Goal: Task Accomplishment & Management: Use online tool/utility

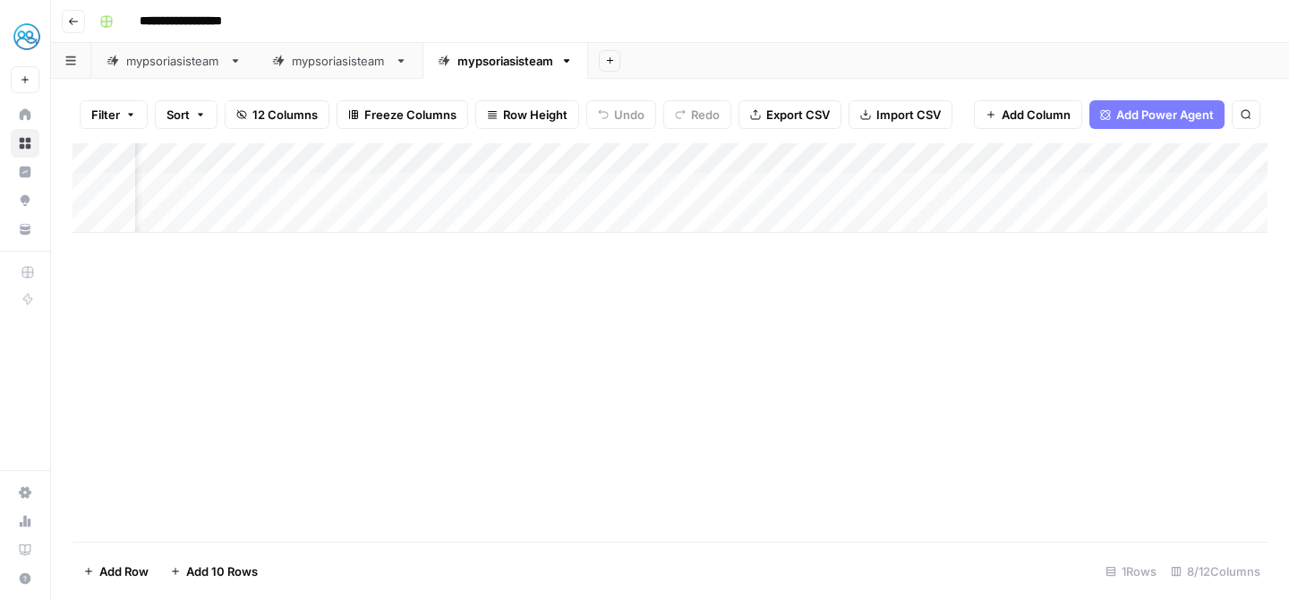
scroll to position [0, 76]
click at [1082, 189] on div "Add Column" at bounding box center [670, 309] width 1195 height 333
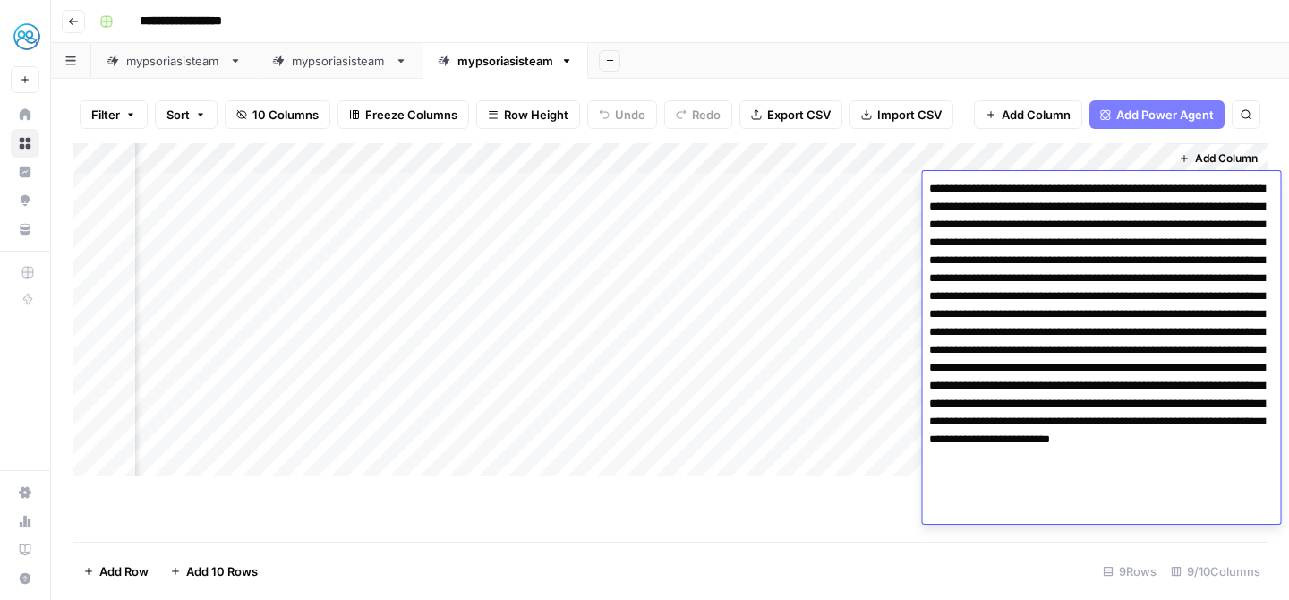
click at [886, 397] on div "Add Column" at bounding box center [670, 309] width 1195 height 333
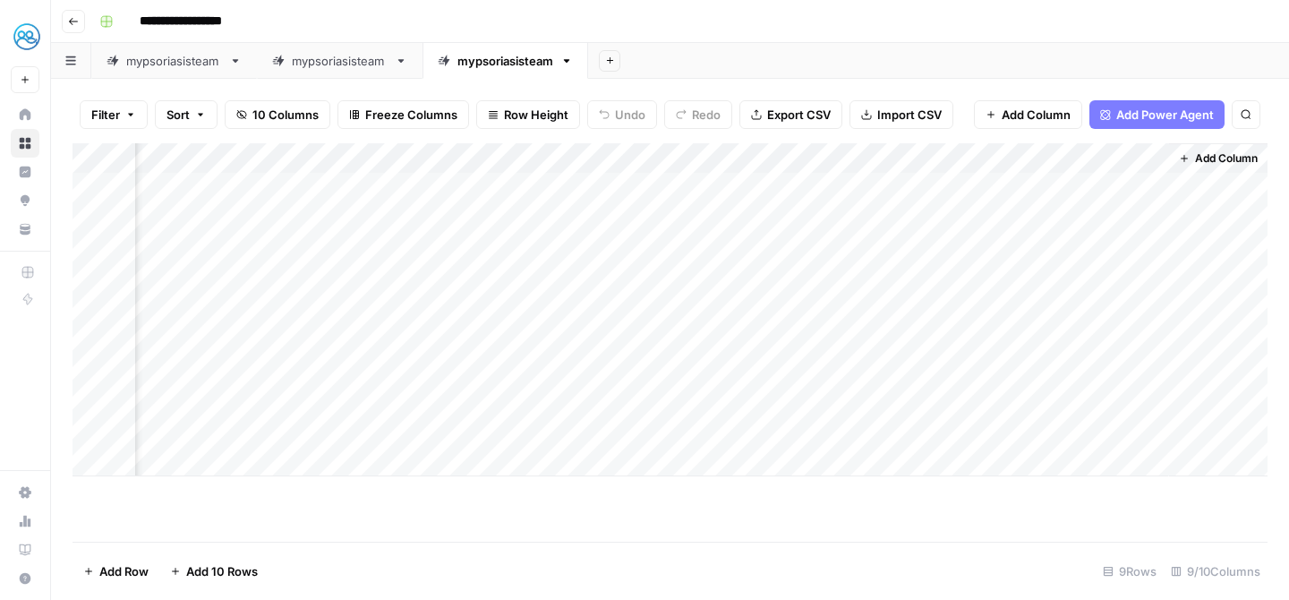
click at [1088, 275] on div "Add Column" at bounding box center [670, 309] width 1195 height 333
click at [1078, 304] on div "Add Column" at bounding box center [670, 309] width 1195 height 333
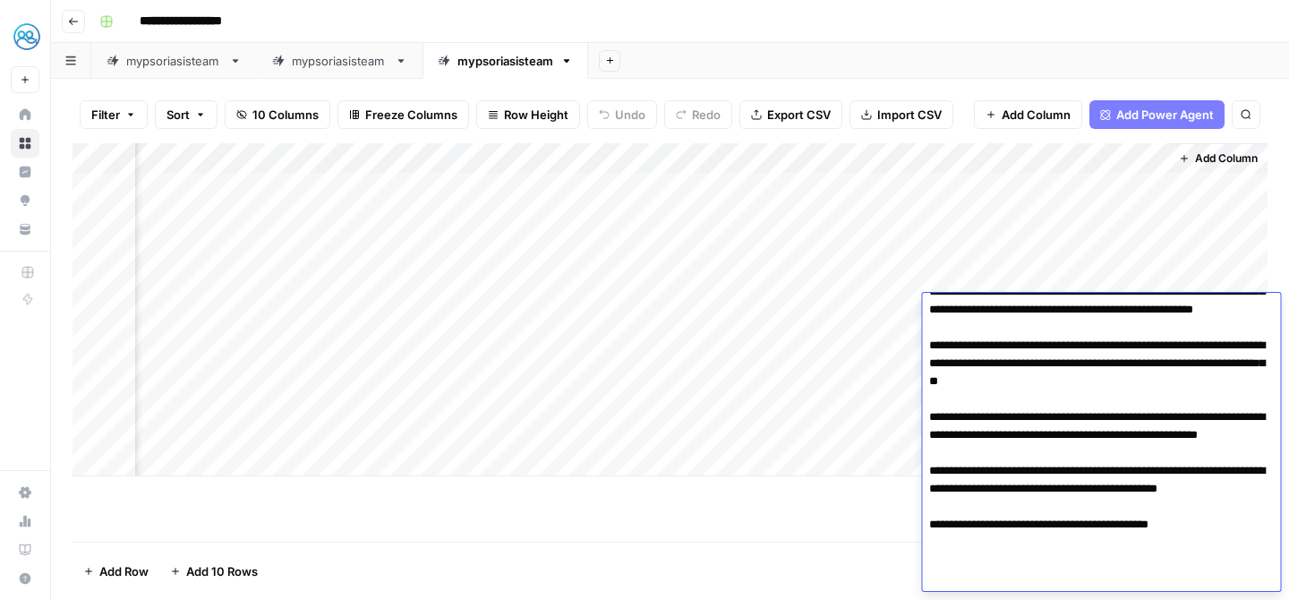
scroll to position [0, 0]
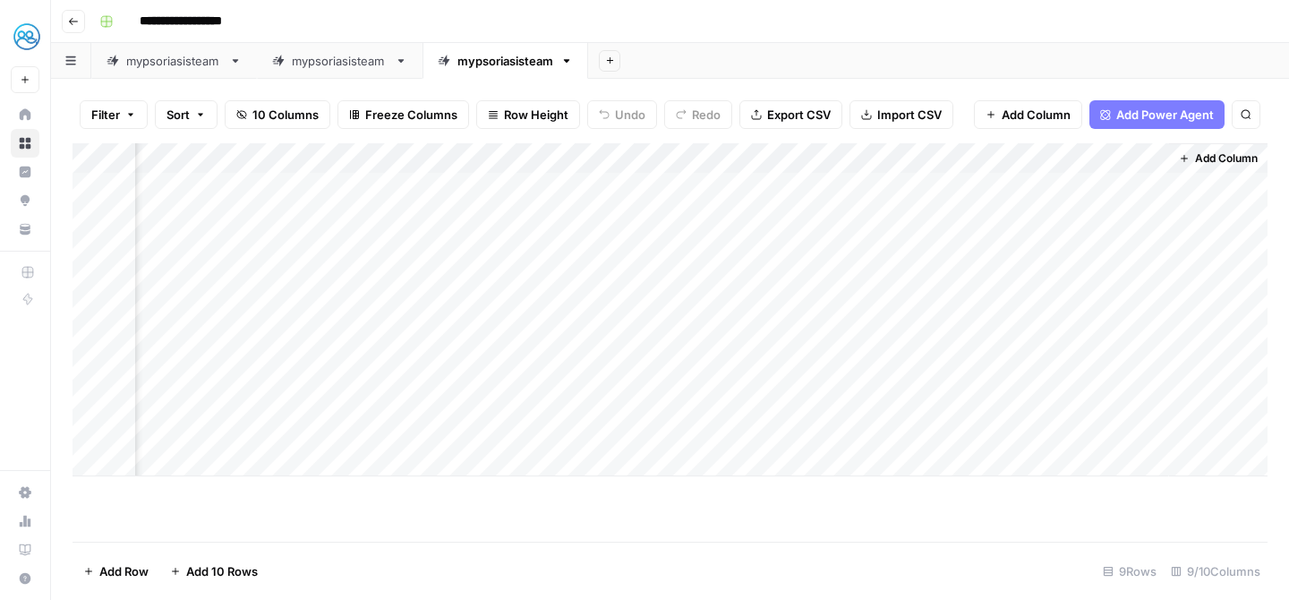
click at [864, 390] on div "Add Column" at bounding box center [670, 309] width 1195 height 333
click at [901, 346] on div "Add Column" at bounding box center [670, 309] width 1195 height 333
click at [901, 411] on div "Add Column" at bounding box center [670, 309] width 1195 height 333
click at [1098, 337] on div "Add Column" at bounding box center [670, 309] width 1195 height 333
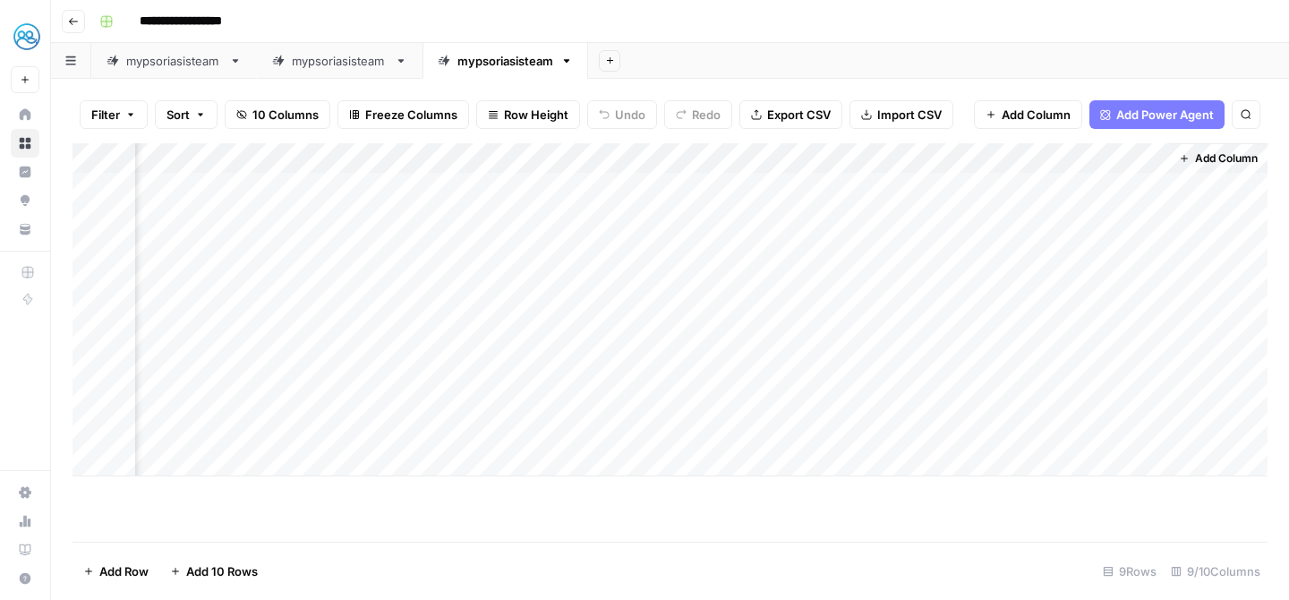
click at [1098, 337] on div "Add Column" at bounding box center [670, 309] width 1195 height 333
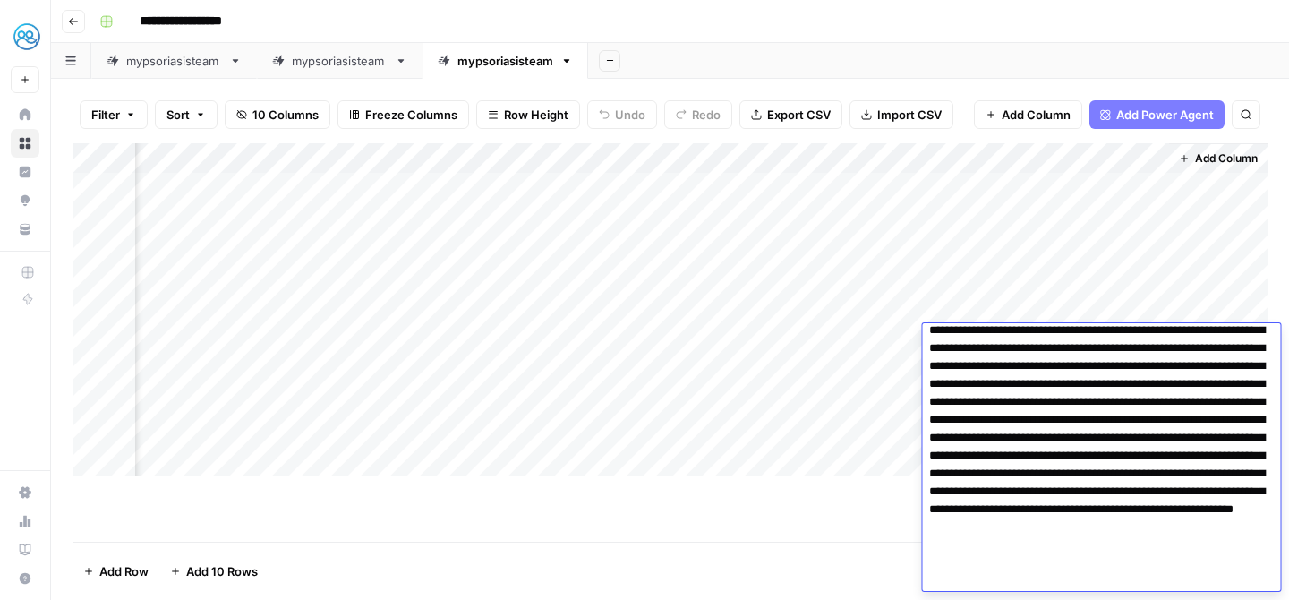
scroll to position [139, 0]
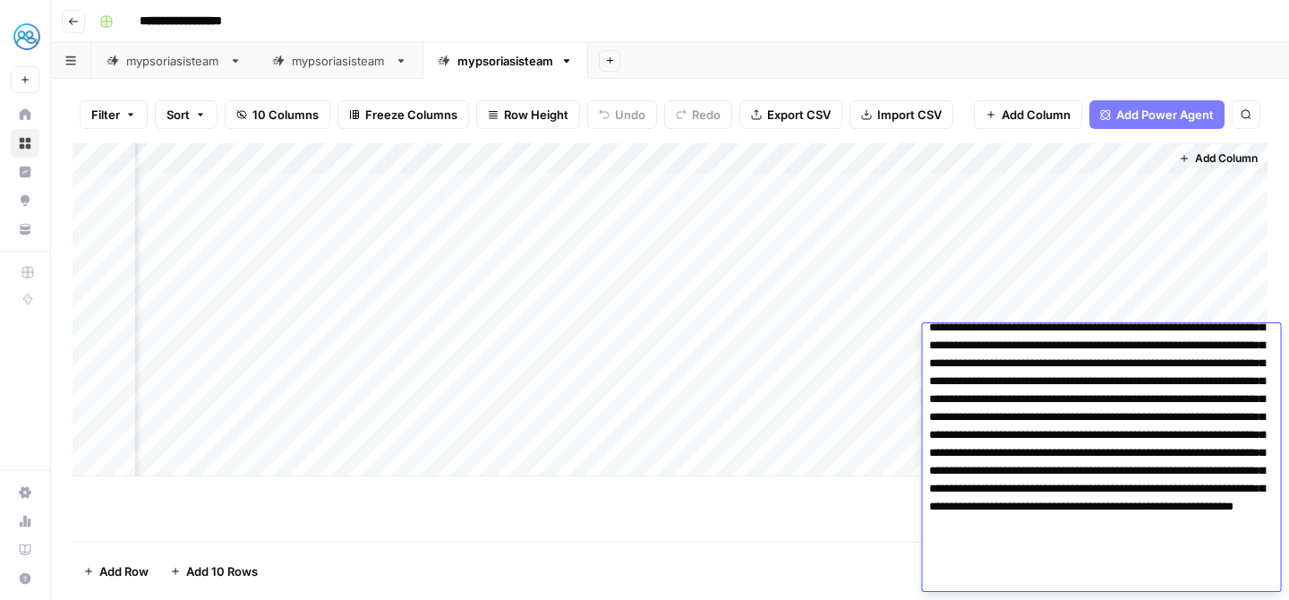
click at [789, 525] on div "Add Column" at bounding box center [670, 342] width 1195 height 398
